Goal: Information Seeking & Learning: Check status

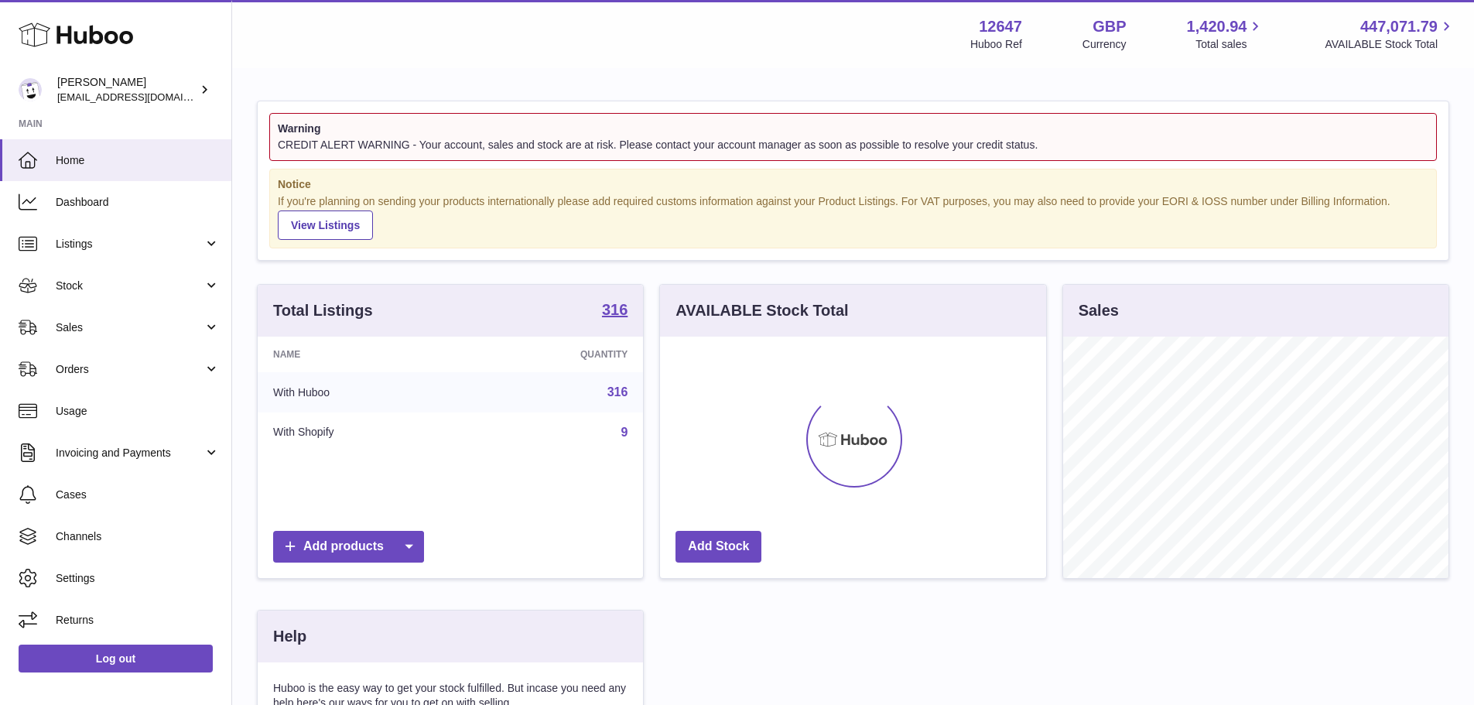
scroll to position [241, 386]
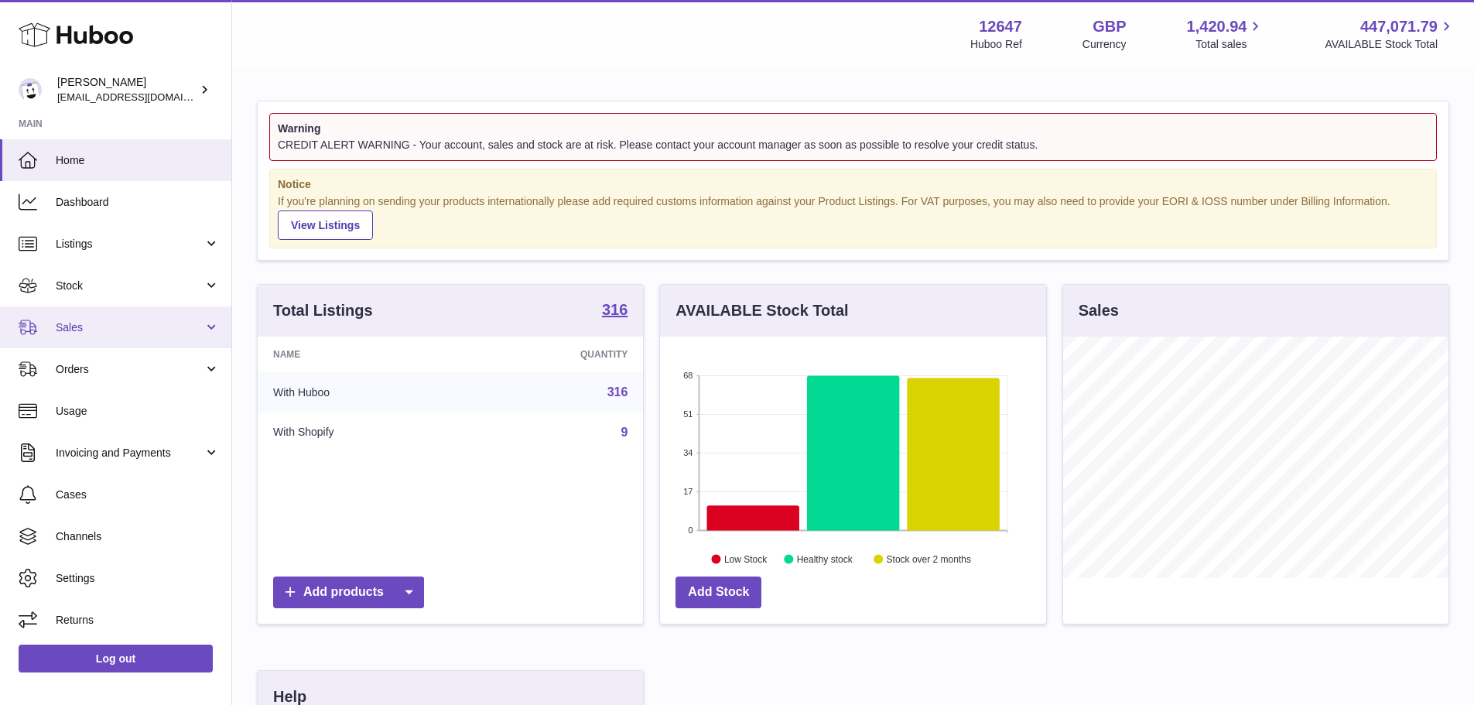
click at [68, 342] on link "Sales" at bounding box center [115, 327] width 231 height 42
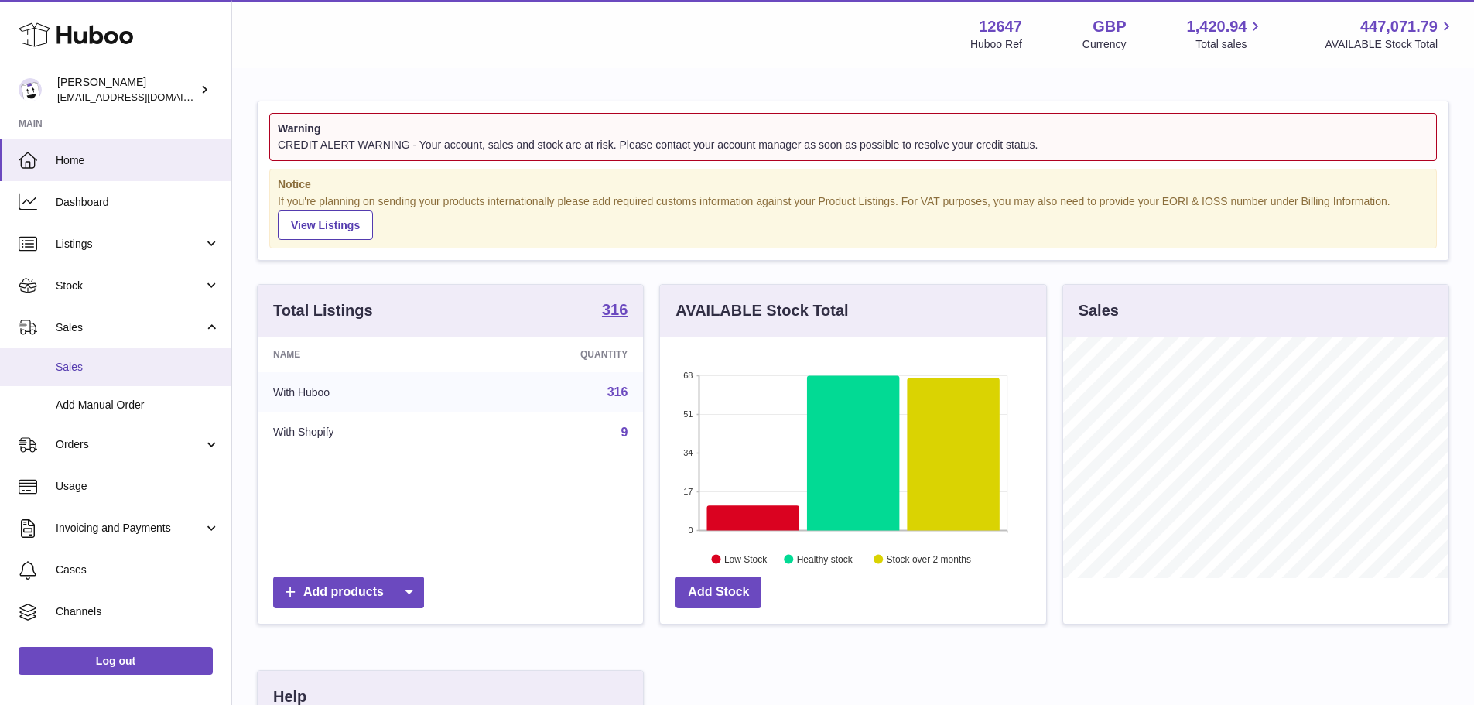
click at [85, 364] on span "Sales" at bounding box center [138, 367] width 164 height 15
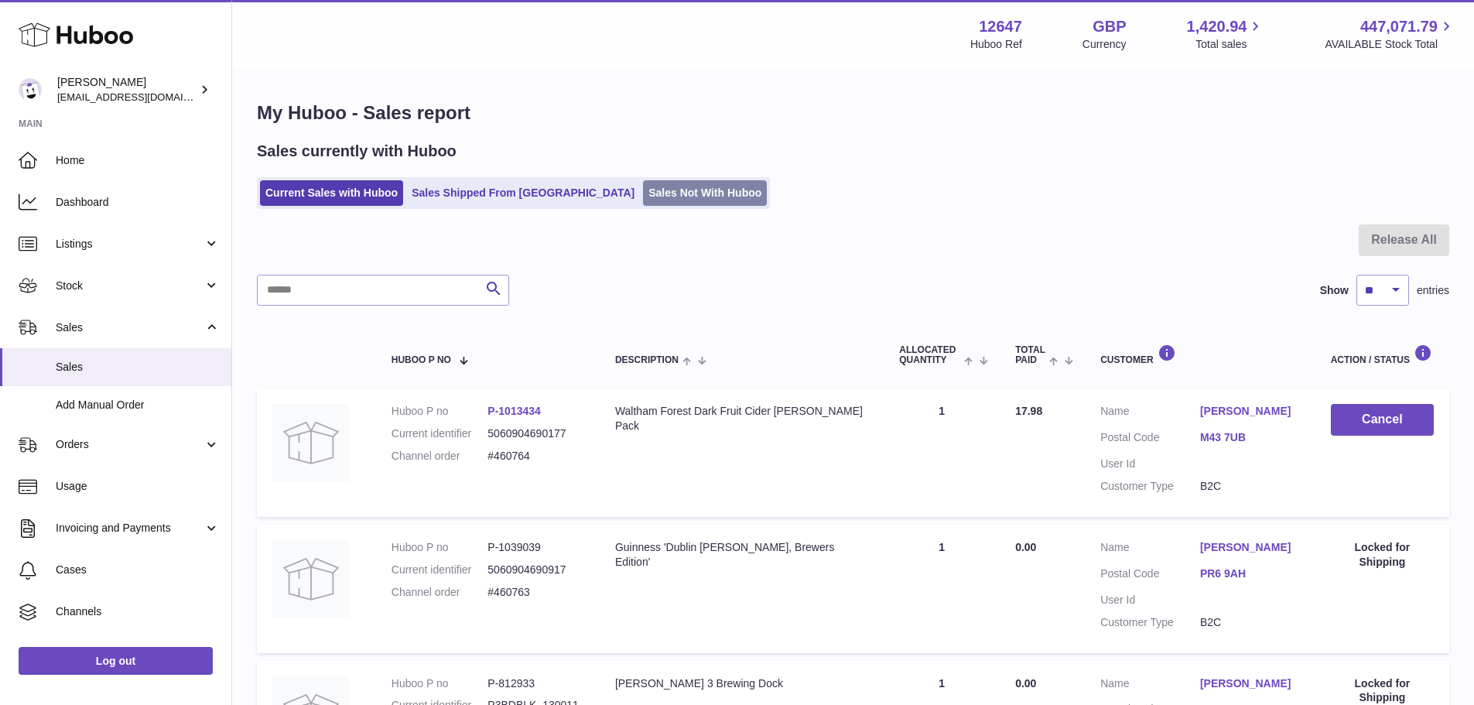
click at [643, 197] on link "Sales Not With Huboo" at bounding box center [705, 193] width 124 height 26
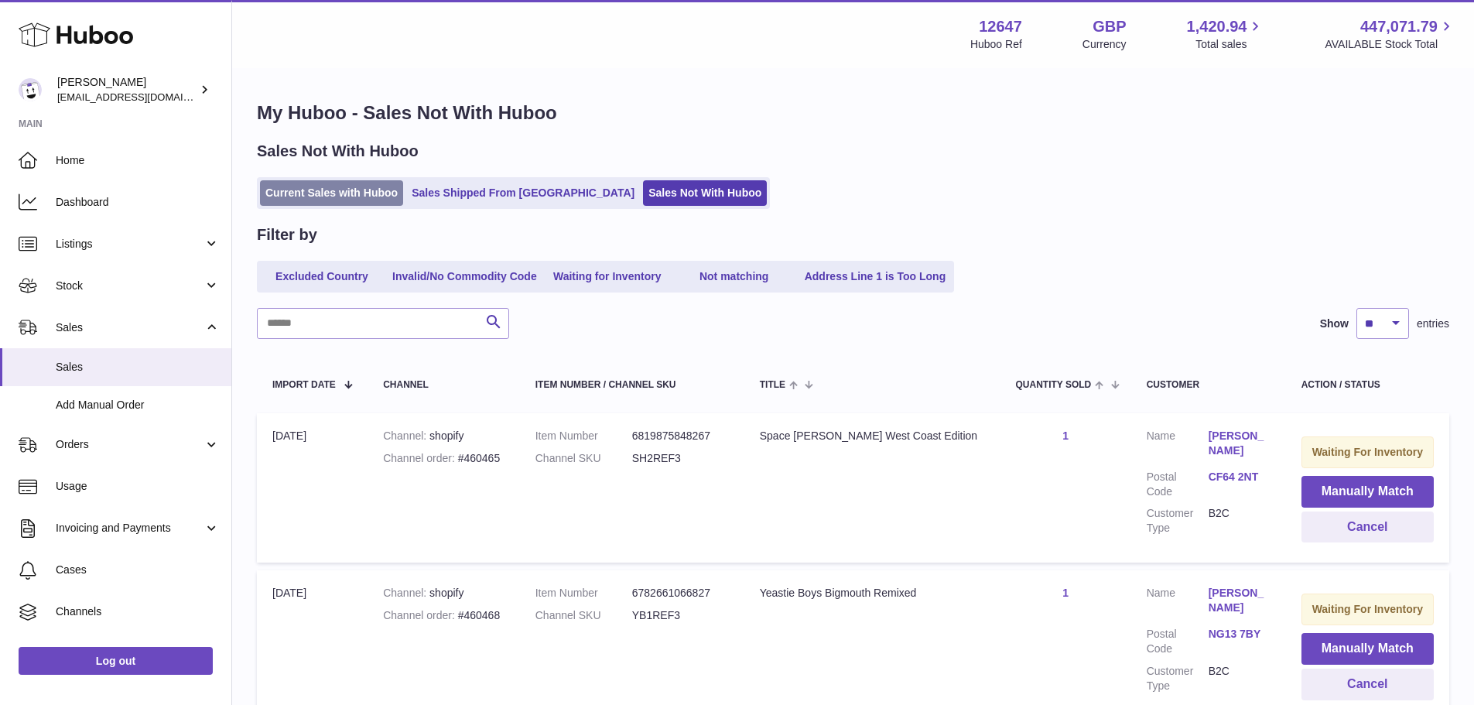
click at [281, 190] on link "Current Sales with Huboo" at bounding box center [331, 193] width 143 height 26
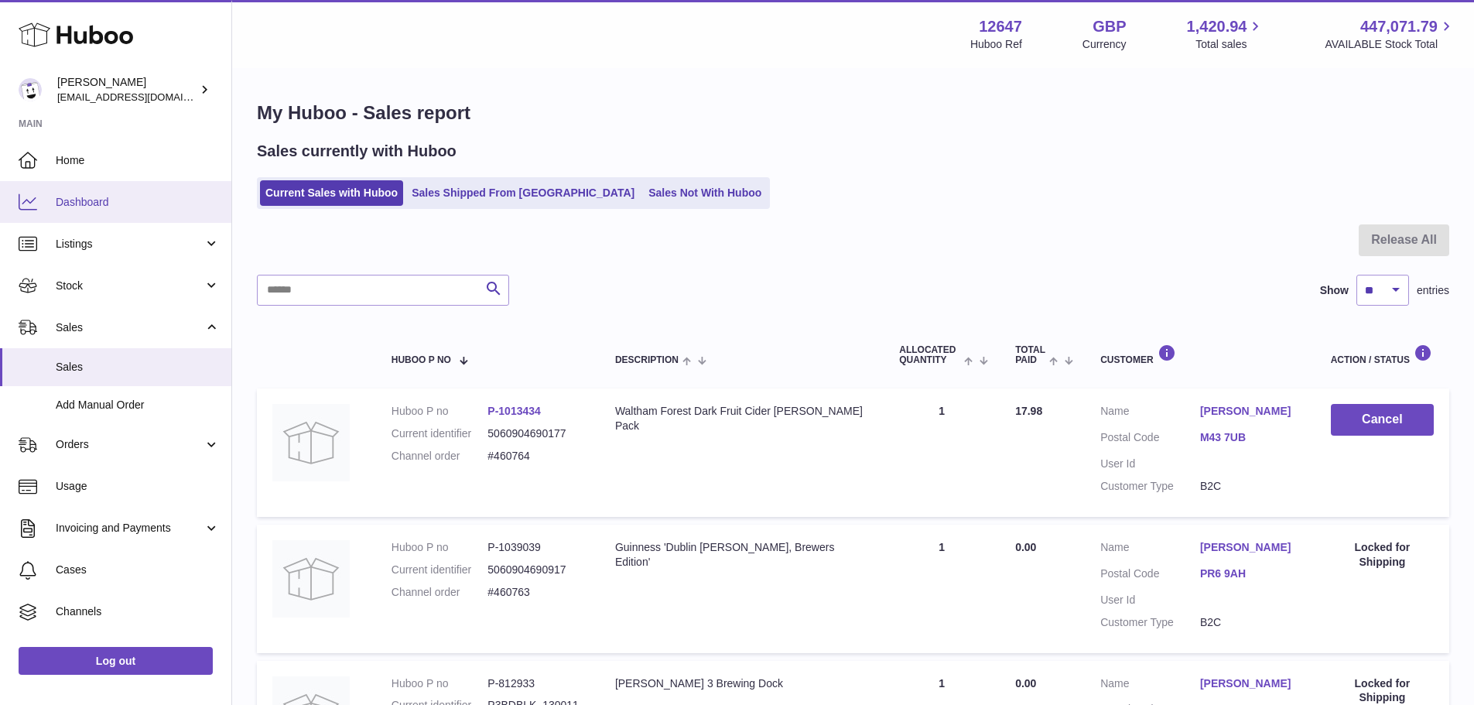
click at [105, 208] on span "Dashboard" at bounding box center [138, 202] width 164 height 15
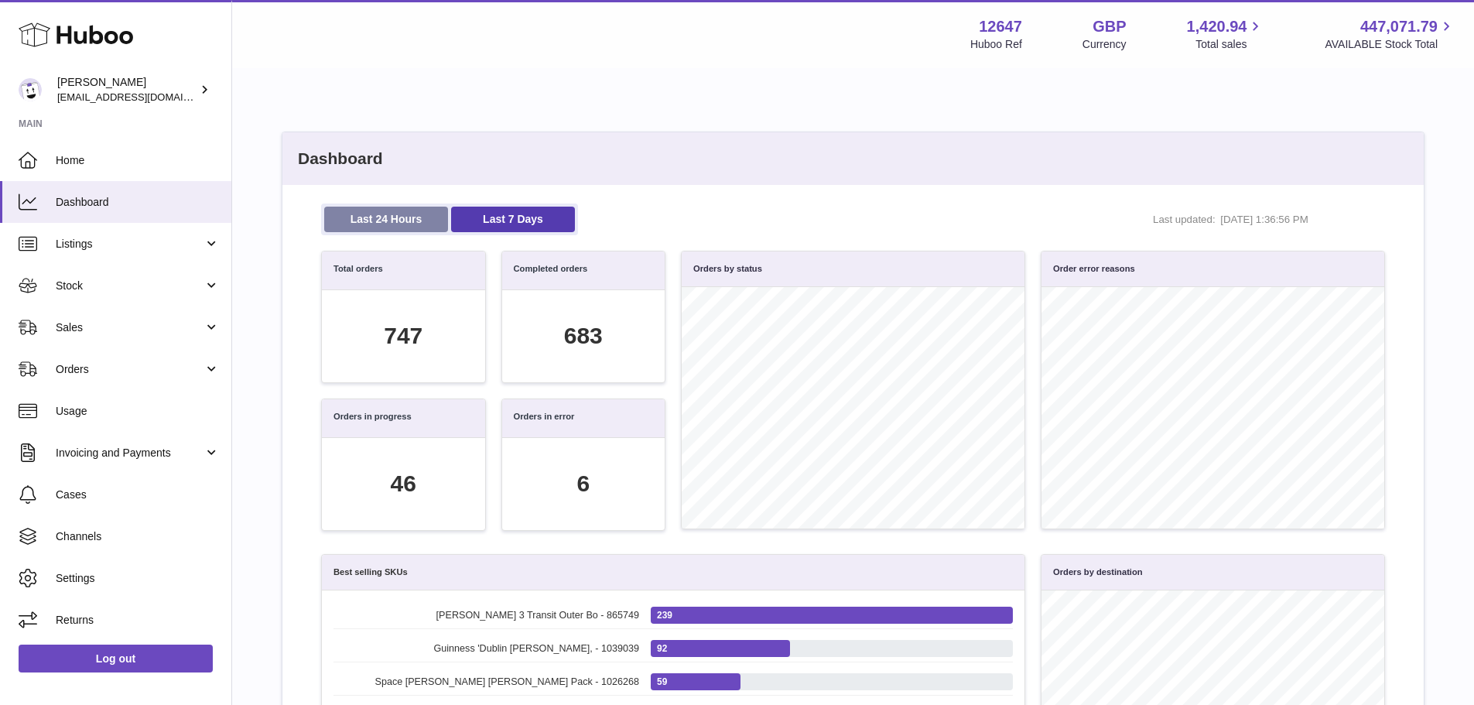
click at [373, 214] on link "Last 24 Hours" at bounding box center [386, 220] width 124 height 26
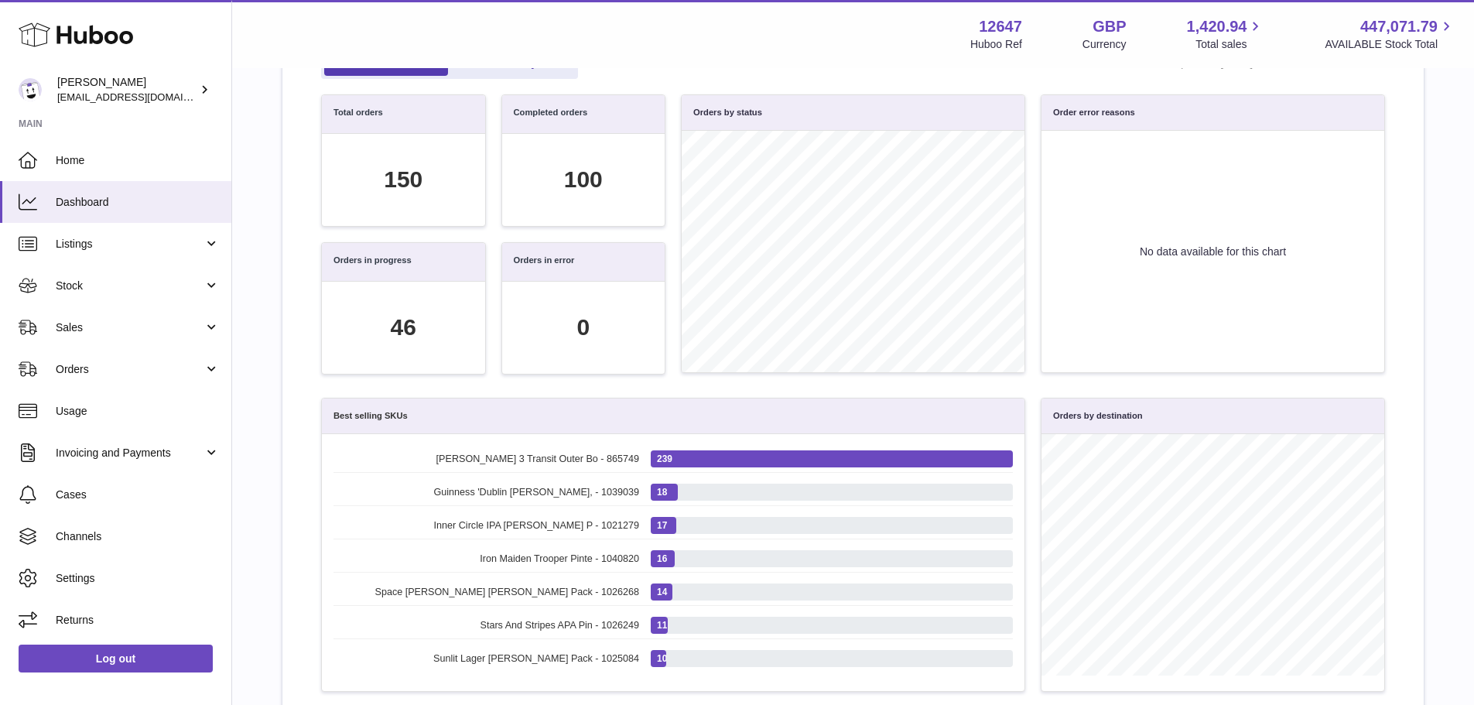
scroll to position [149, 0]
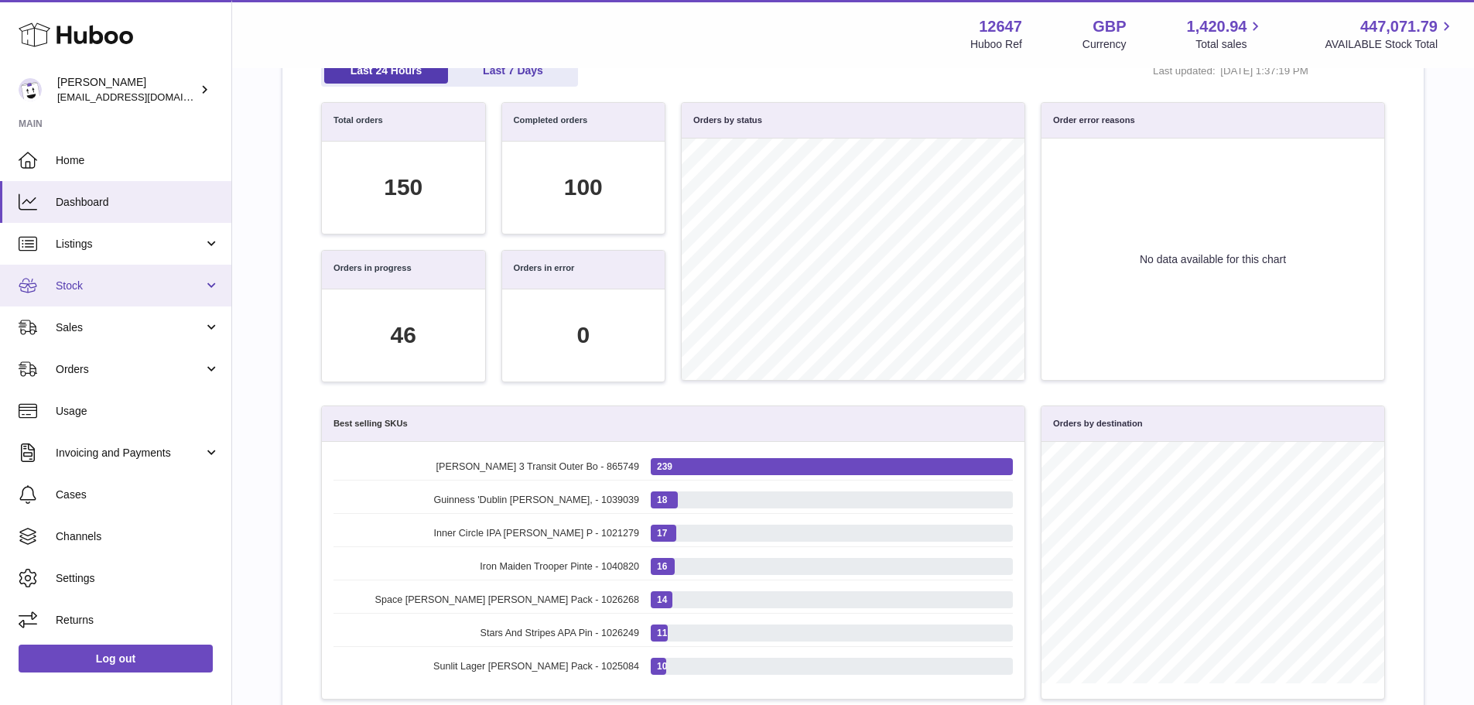
click at [64, 300] on link "Stock" at bounding box center [115, 286] width 231 height 42
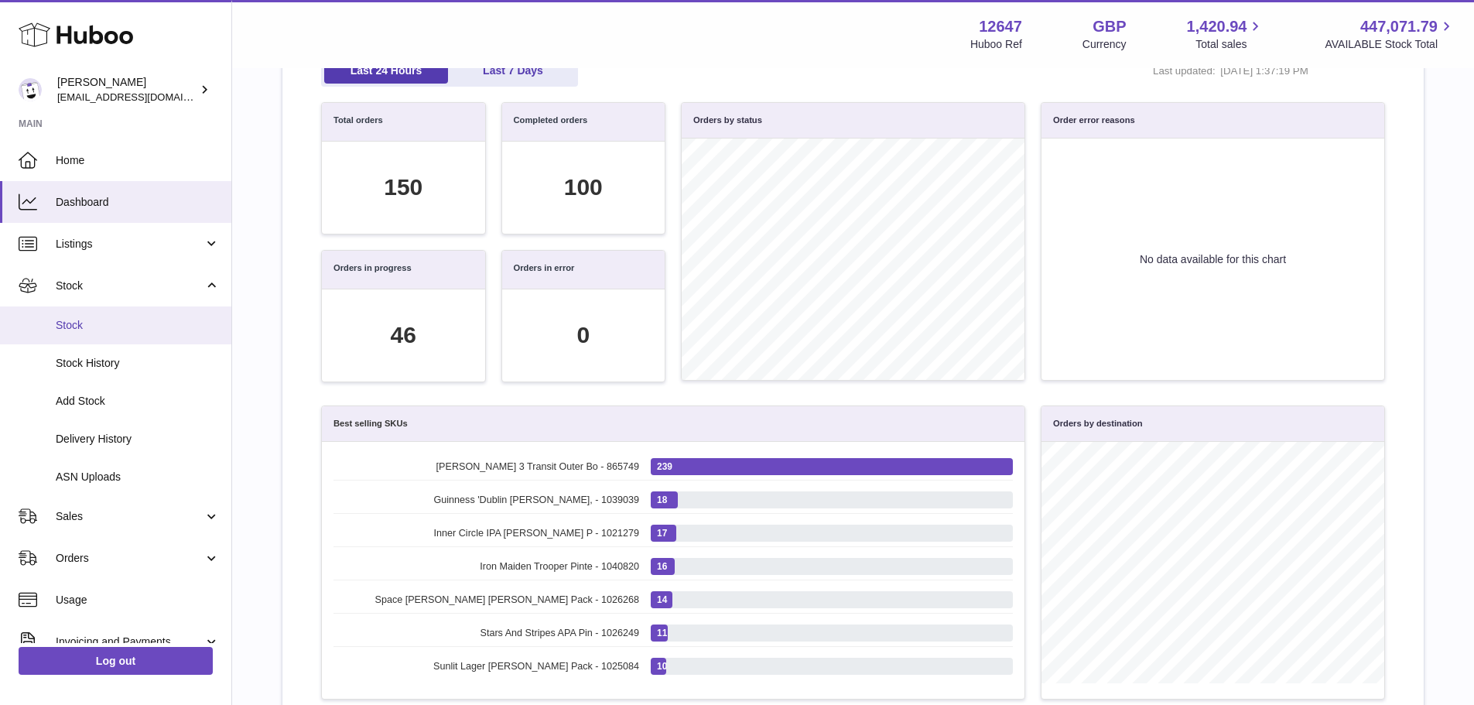
click at [69, 330] on span "Stock" at bounding box center [138, 325] width 164 height 15
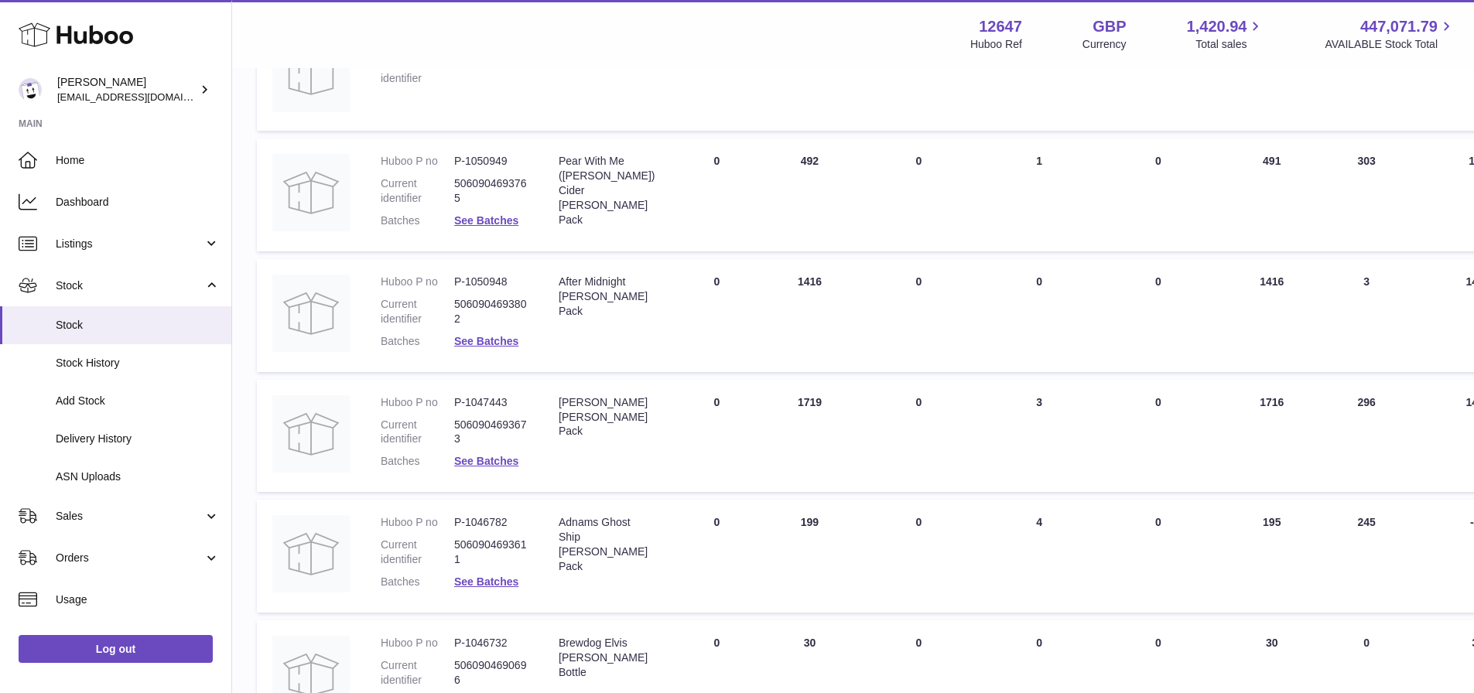
scroll to position [542, 0]
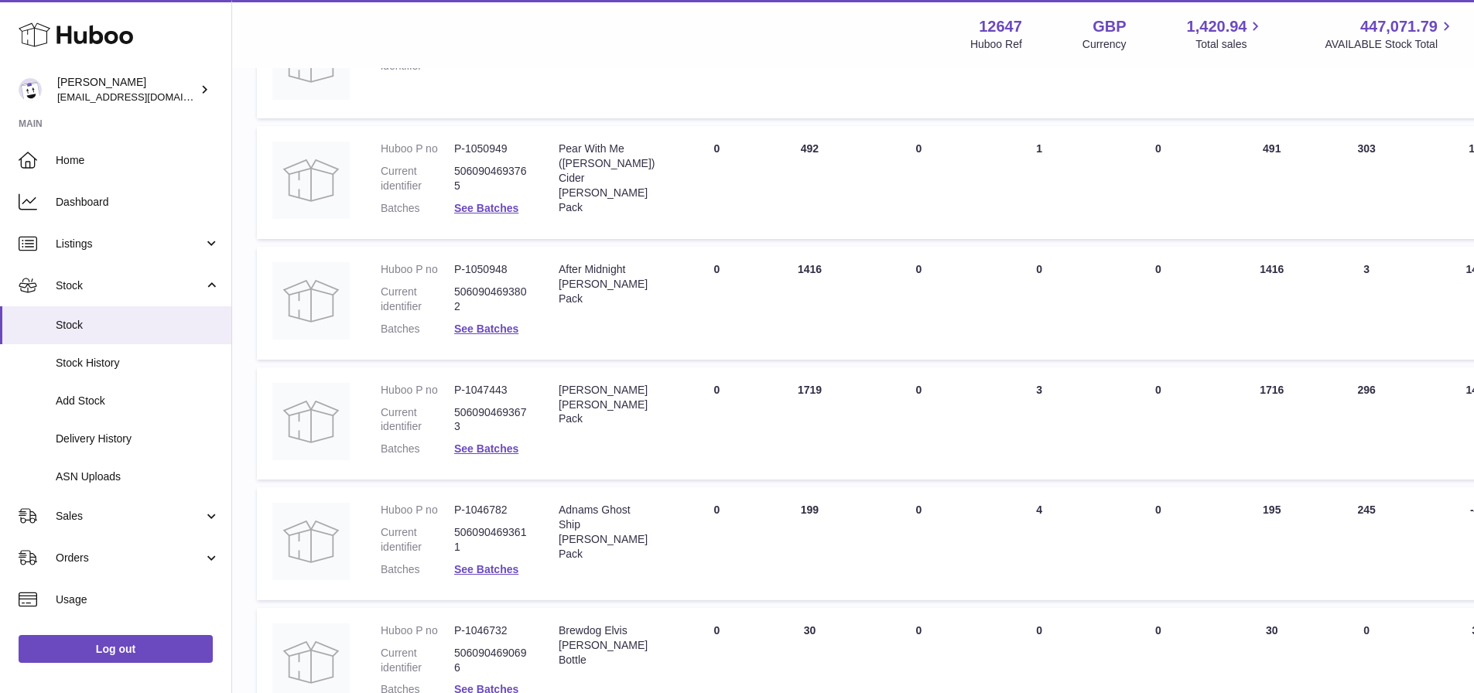
click at [491, 268] on dd "P-1050948" at bounding box center [491, 269] width 74 height 15
drag, startPoint x: 491, startPoint y: 268, endPoint x: 702, endPoint y: 516, distance: 325.6
click at [702, 516] on td "DUE IN Total 0" at bounding box center [716, 544] width 93 height 113
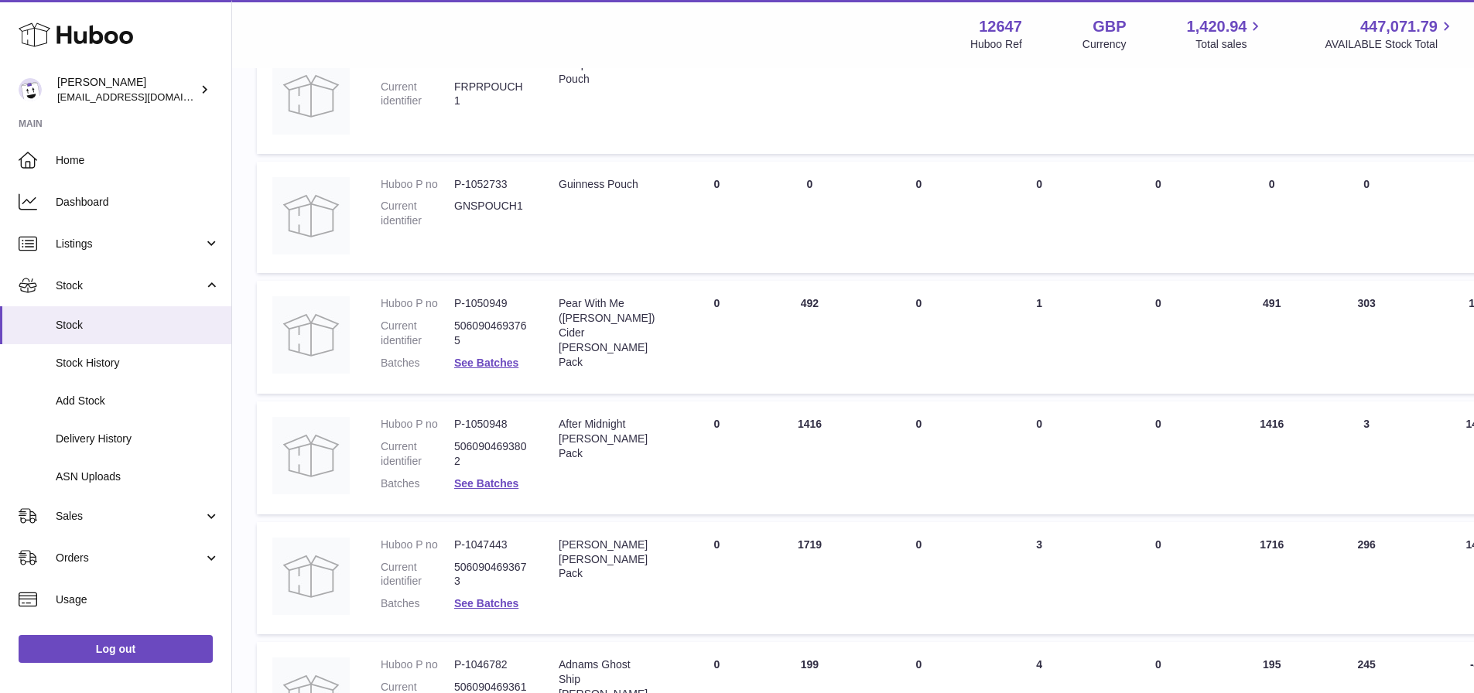
scroll to position [0, 0]
